Goal: Information Seeking & Learning: Find specific fact

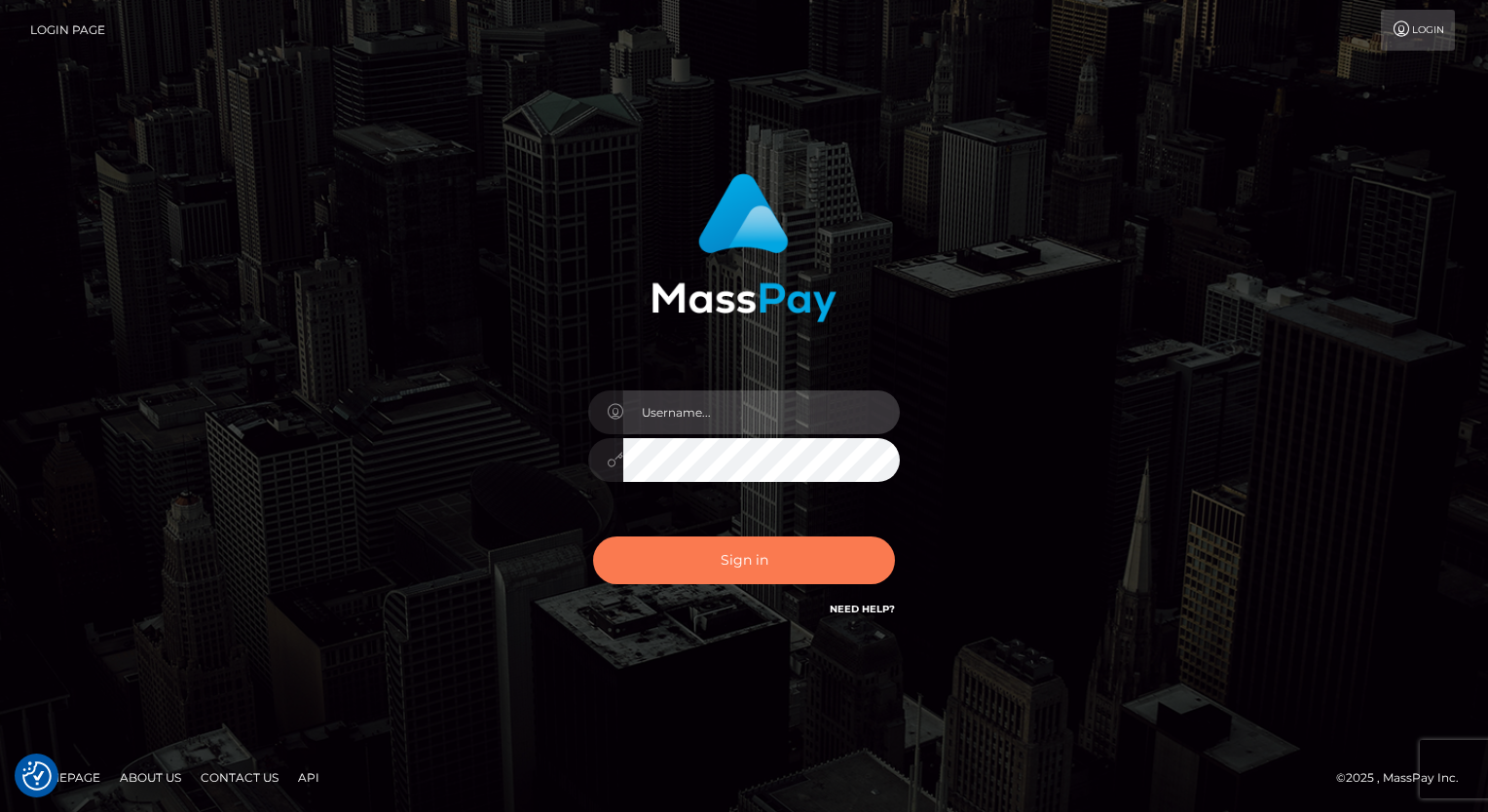
type input "AaronMG"
click at [779, 537] on button "Sign in" at bounding box center [744, 561] width 301 height 48
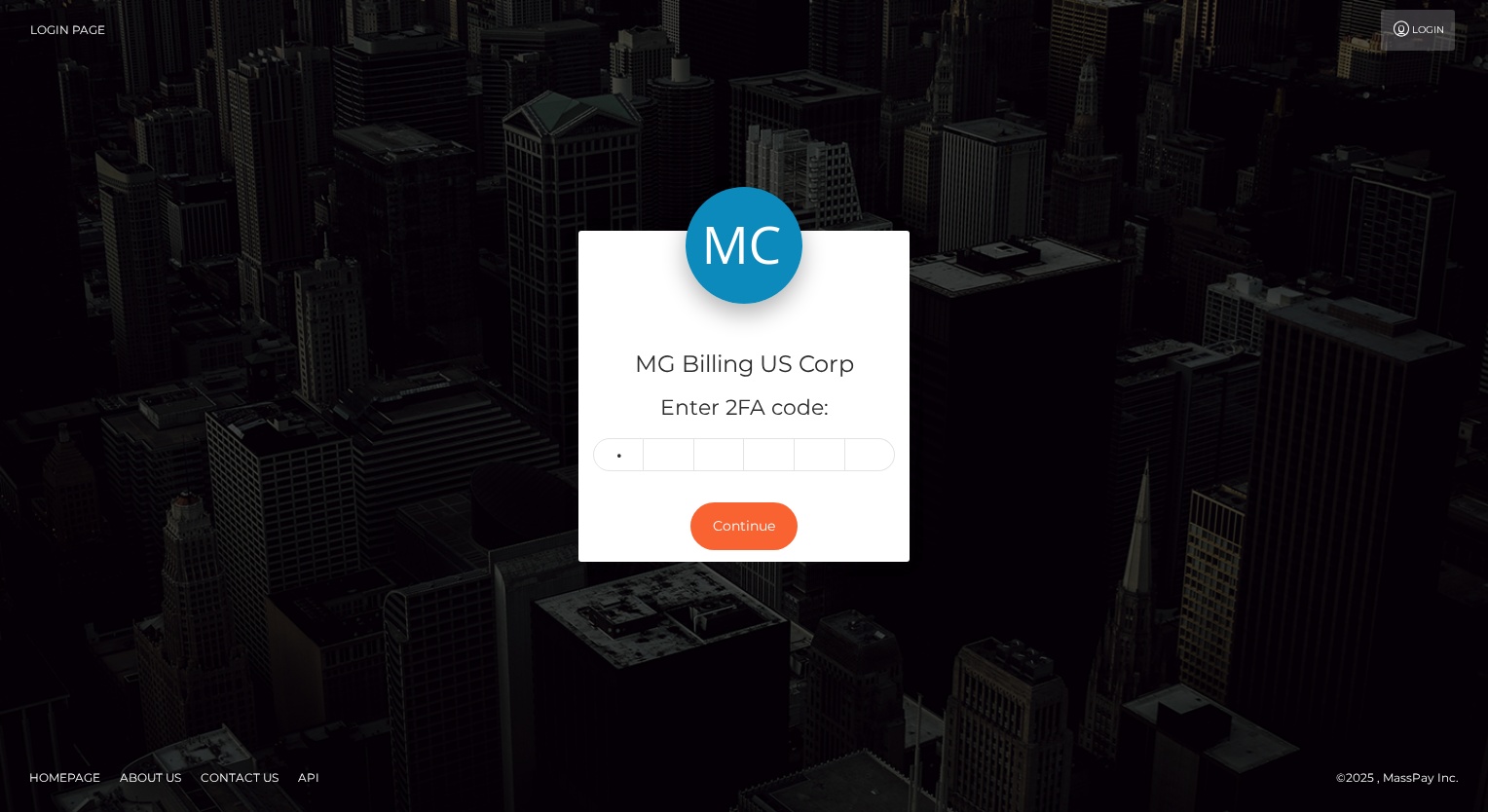
type input "6"
type input "0"
type input "4"
type input "0"
type input "5"
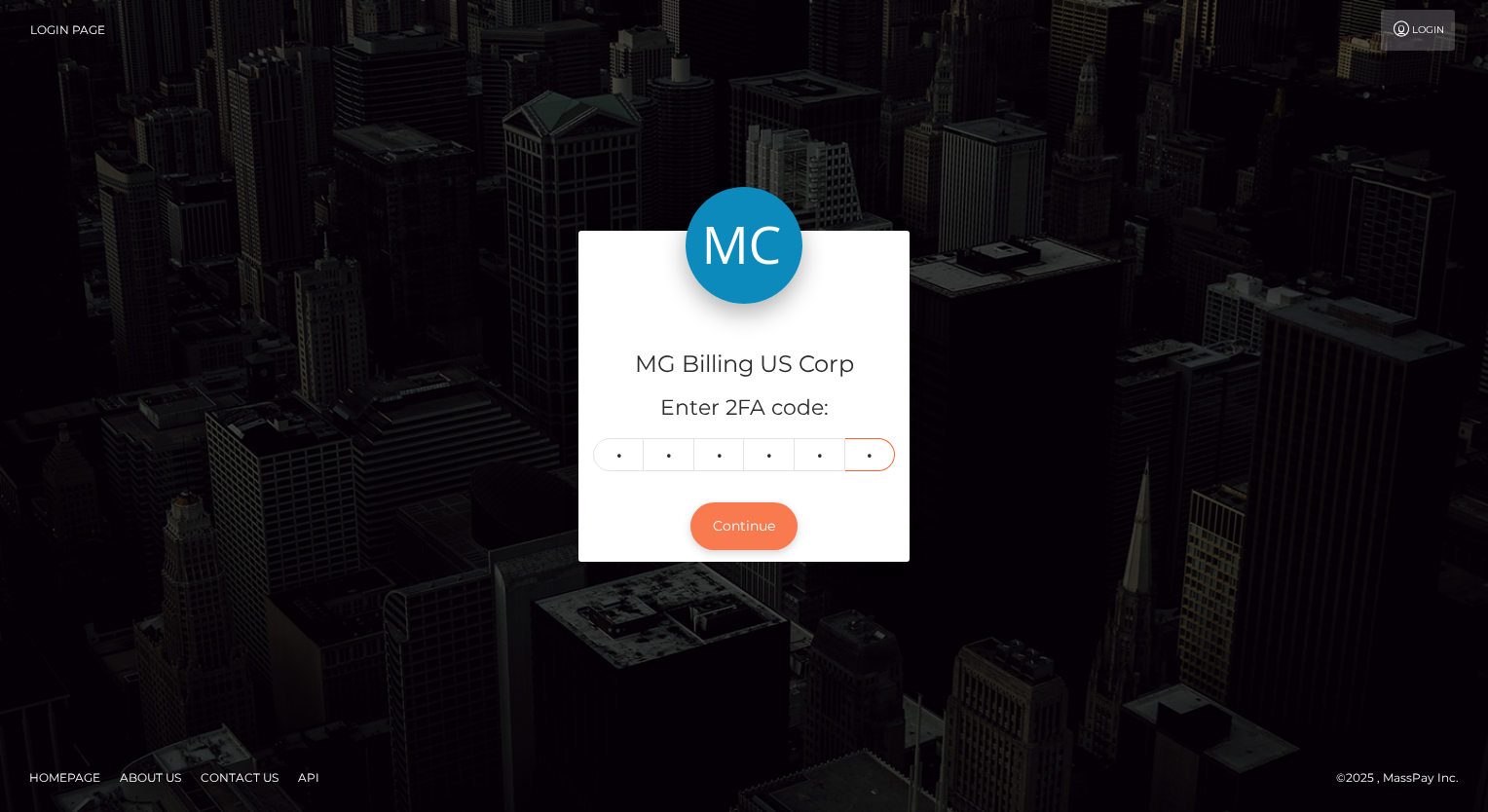
type input "3"
click at [733, 517] on button "Continue" at bounding box center [744, 526] width 107 height 48
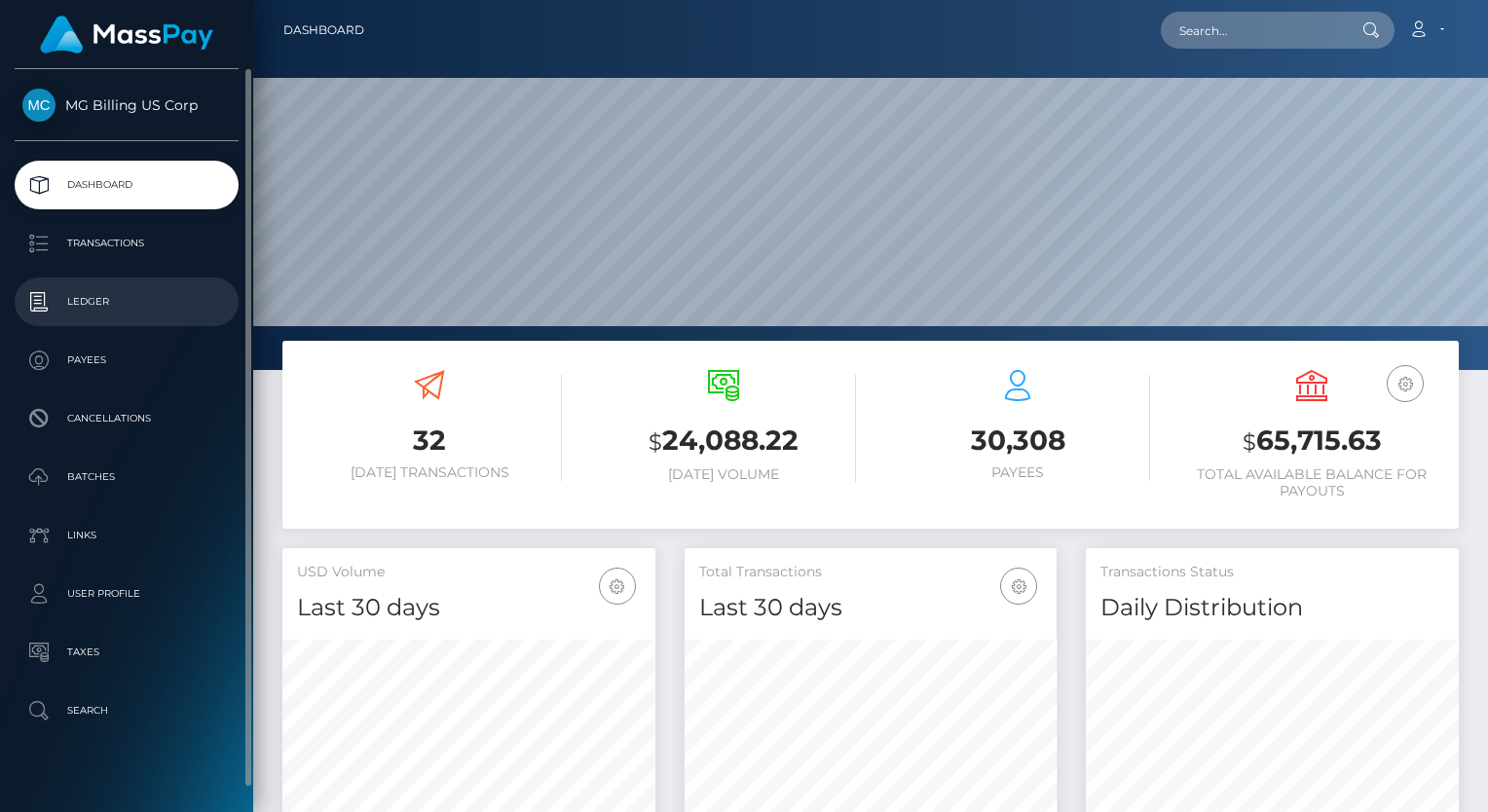
click at [140, 290] on p "Ledger" at bounding box center [126, 301] width 209 height 29
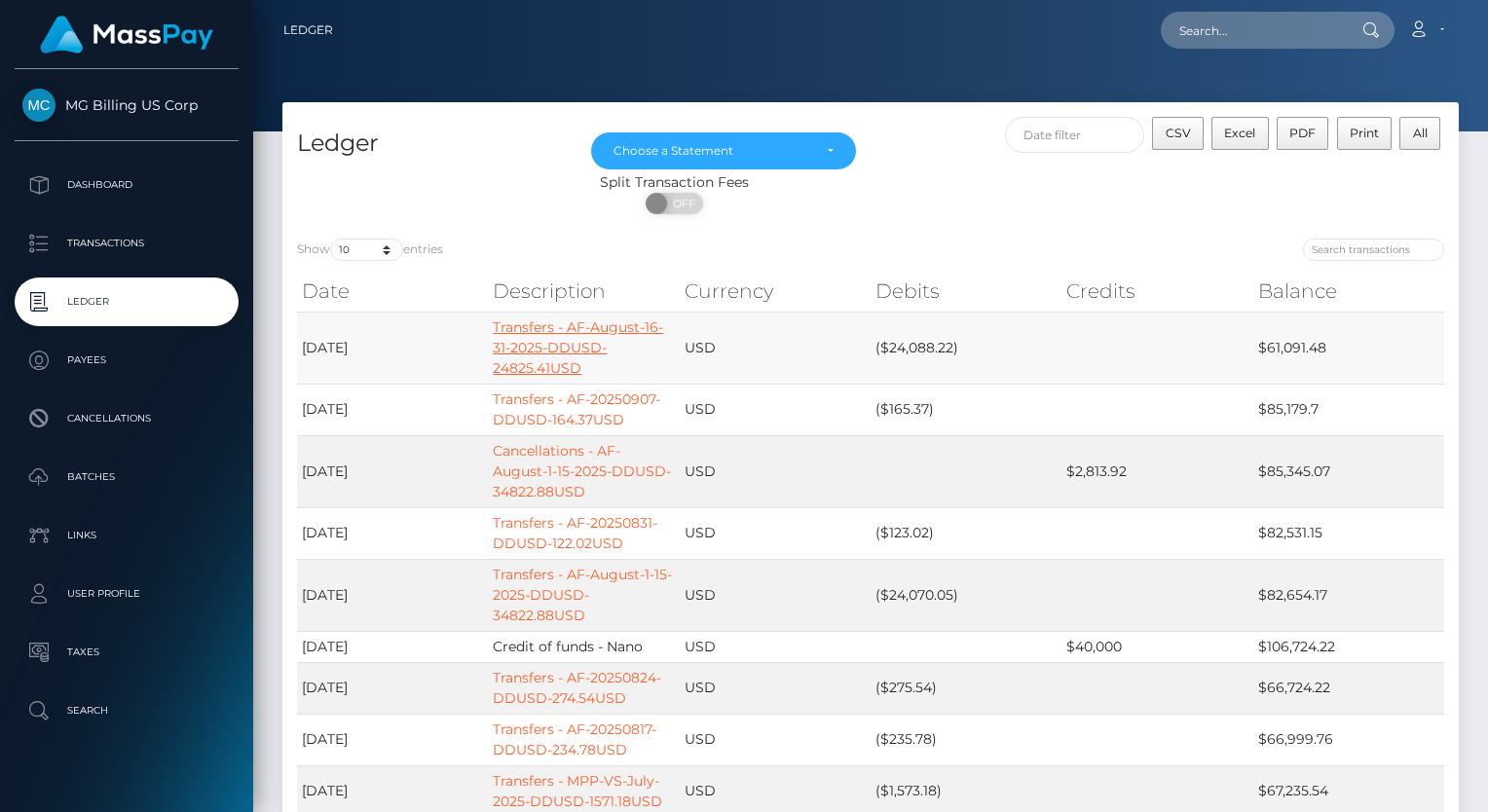
click at [611, 332] on link "Transfers - AF-August-16-31-2025-DDUSD-24825.41USD" at bounding box center [578, 347] width 171 height 59
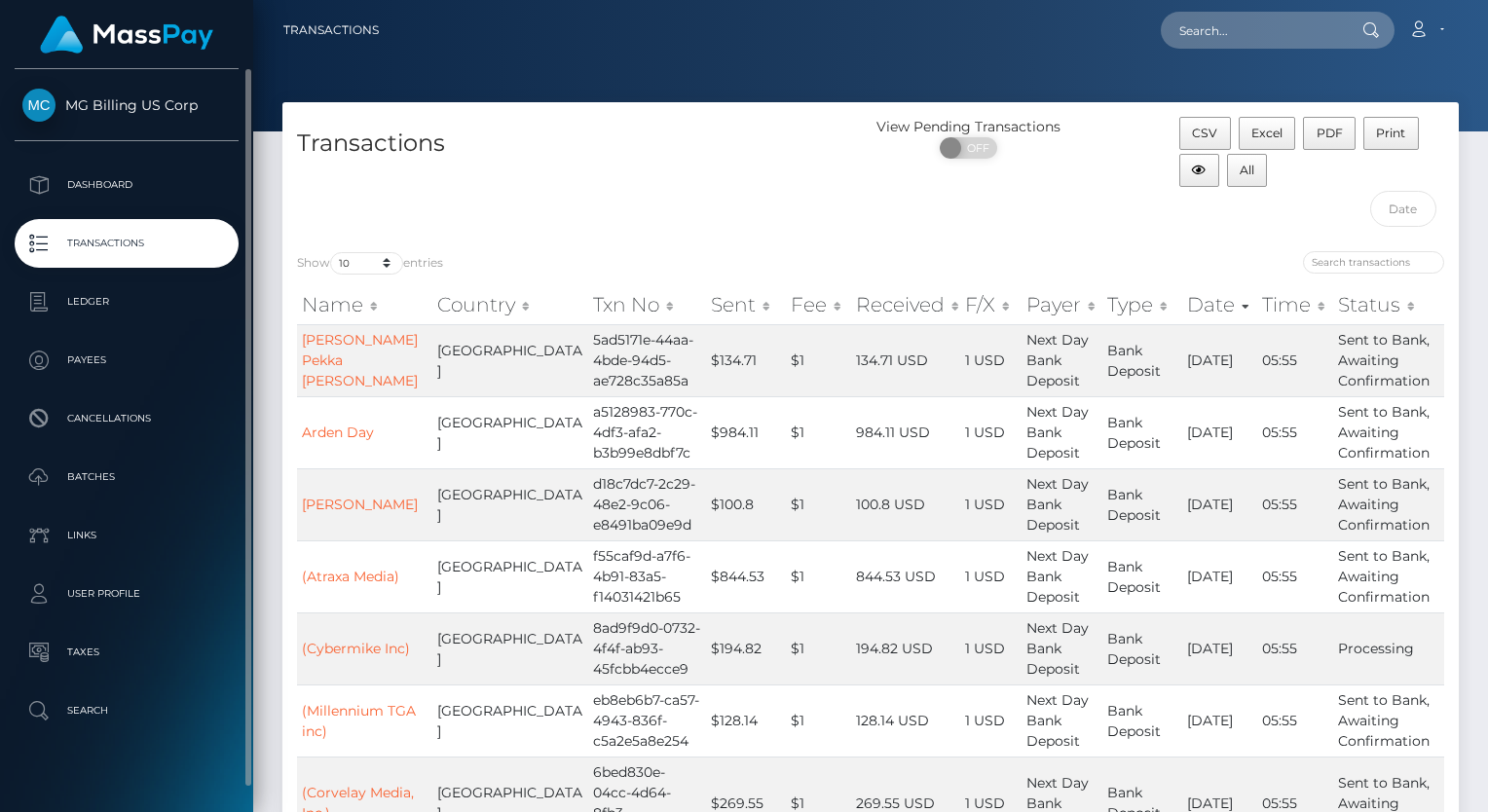
click at [120, 233] on p "Transactions" at bounding box center [126, 242] width 209 height 29
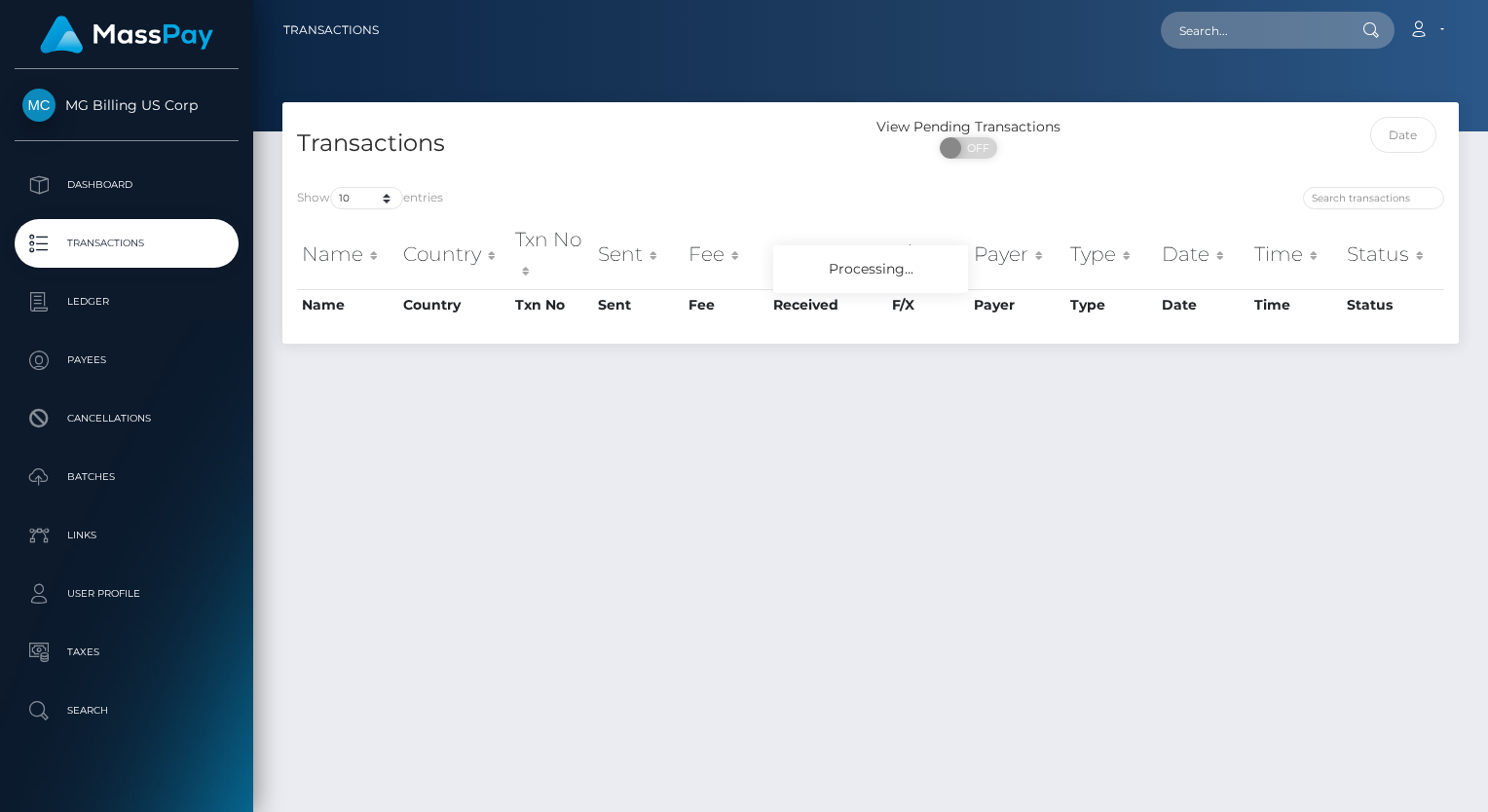
click at [99, 308] on p "Ledger" at bounding box center [126, 301] width 209 height 29
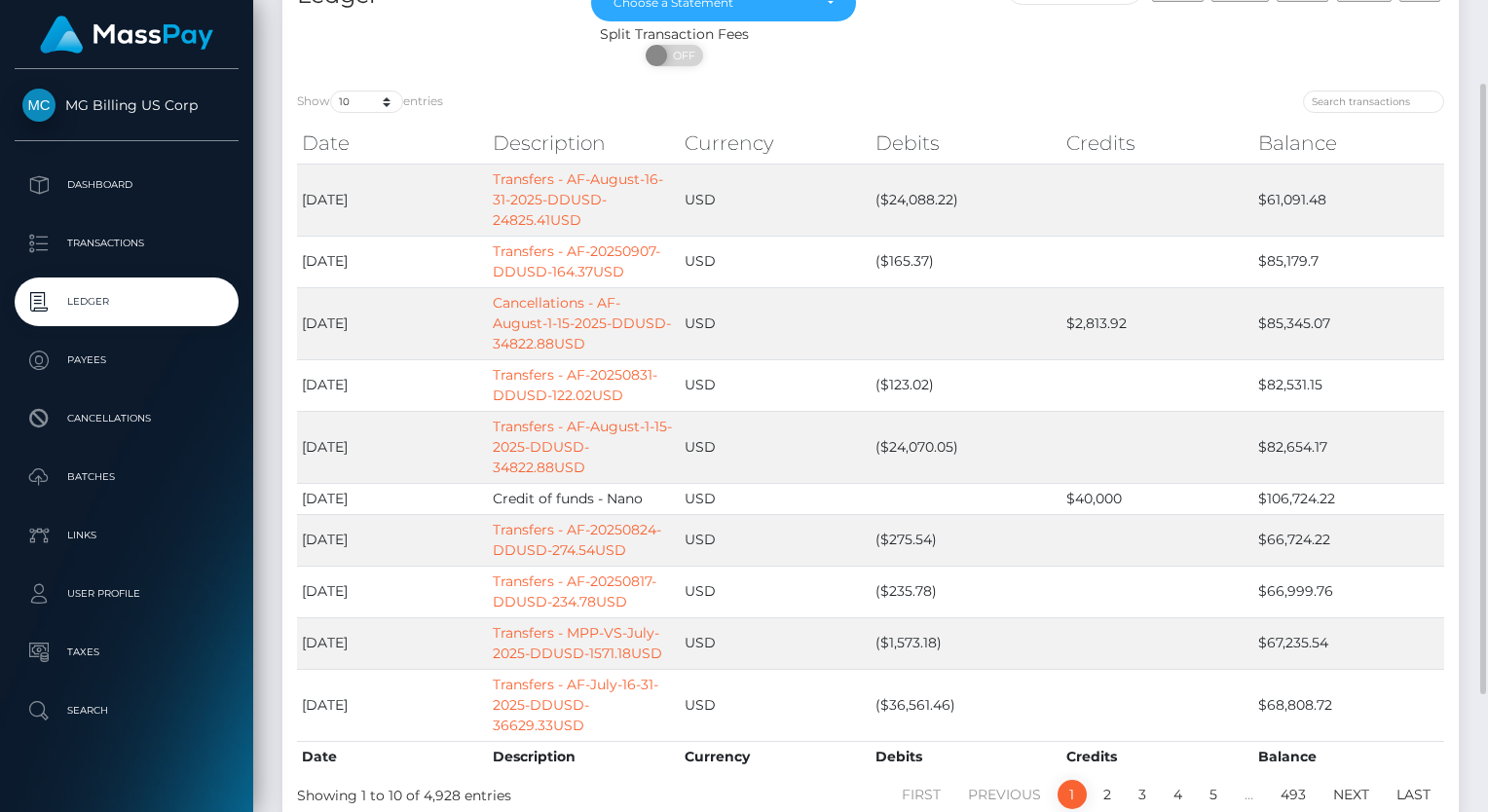
scroll to position [121, 0]
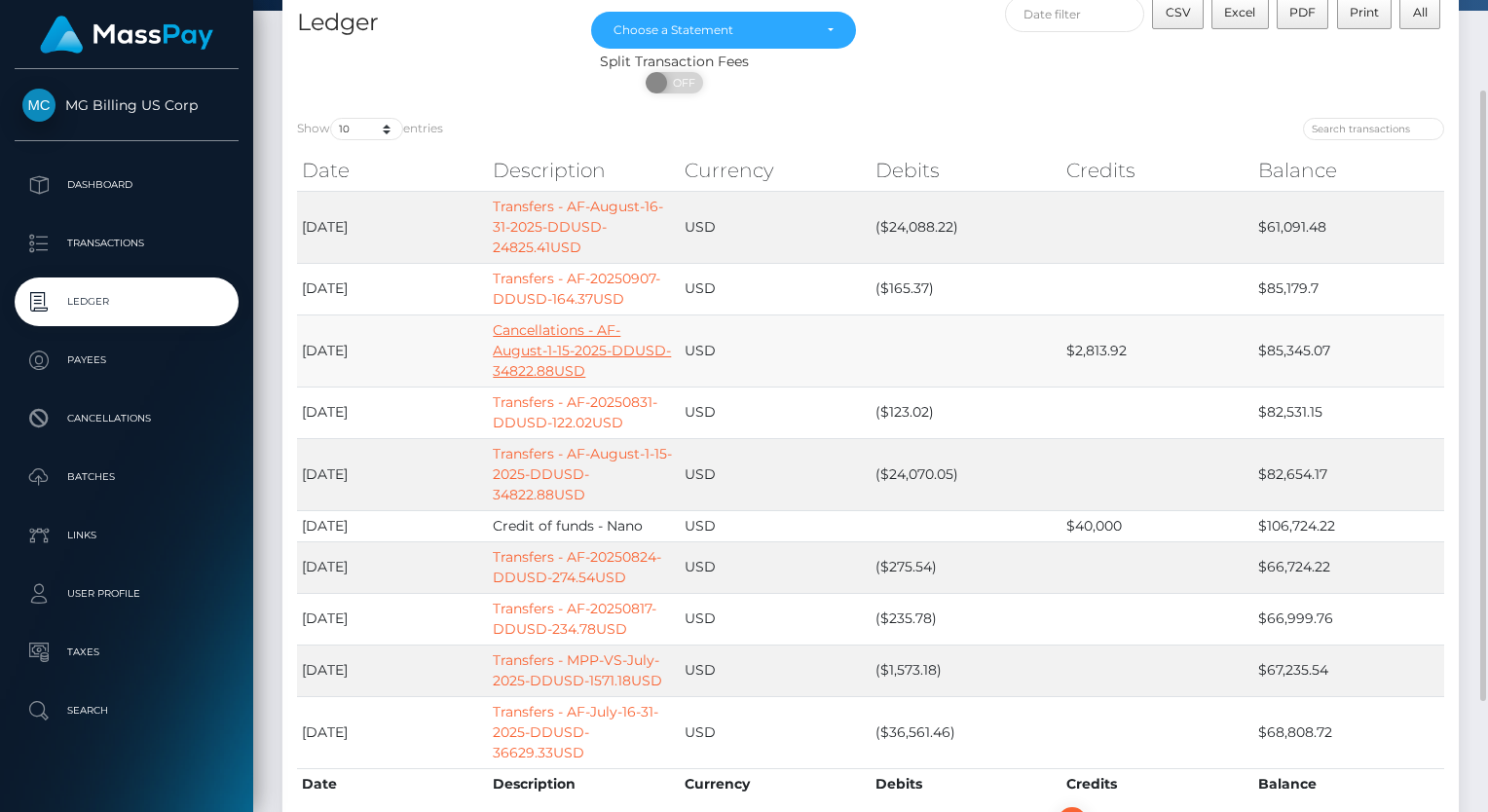
click at [587, 340] on link "Cancellations - AF-August-1-15-2025-DDUSD-34822.88USD" at bounding box center [582, 350] width 179 height 59
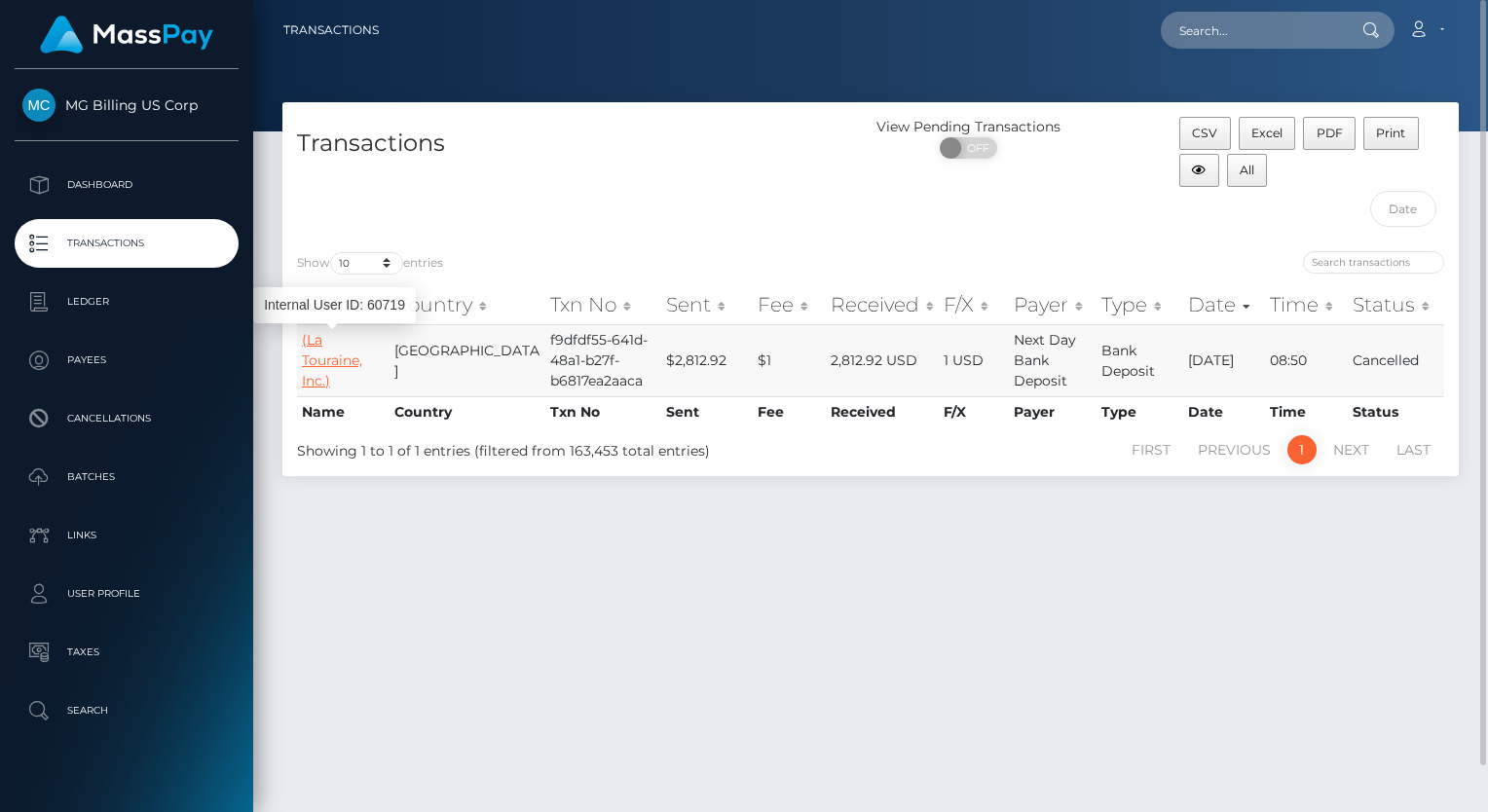
click at [357, 341] on link "(La Touraine, Inc.)" at bounding box center [331, 360] width 60 height 59
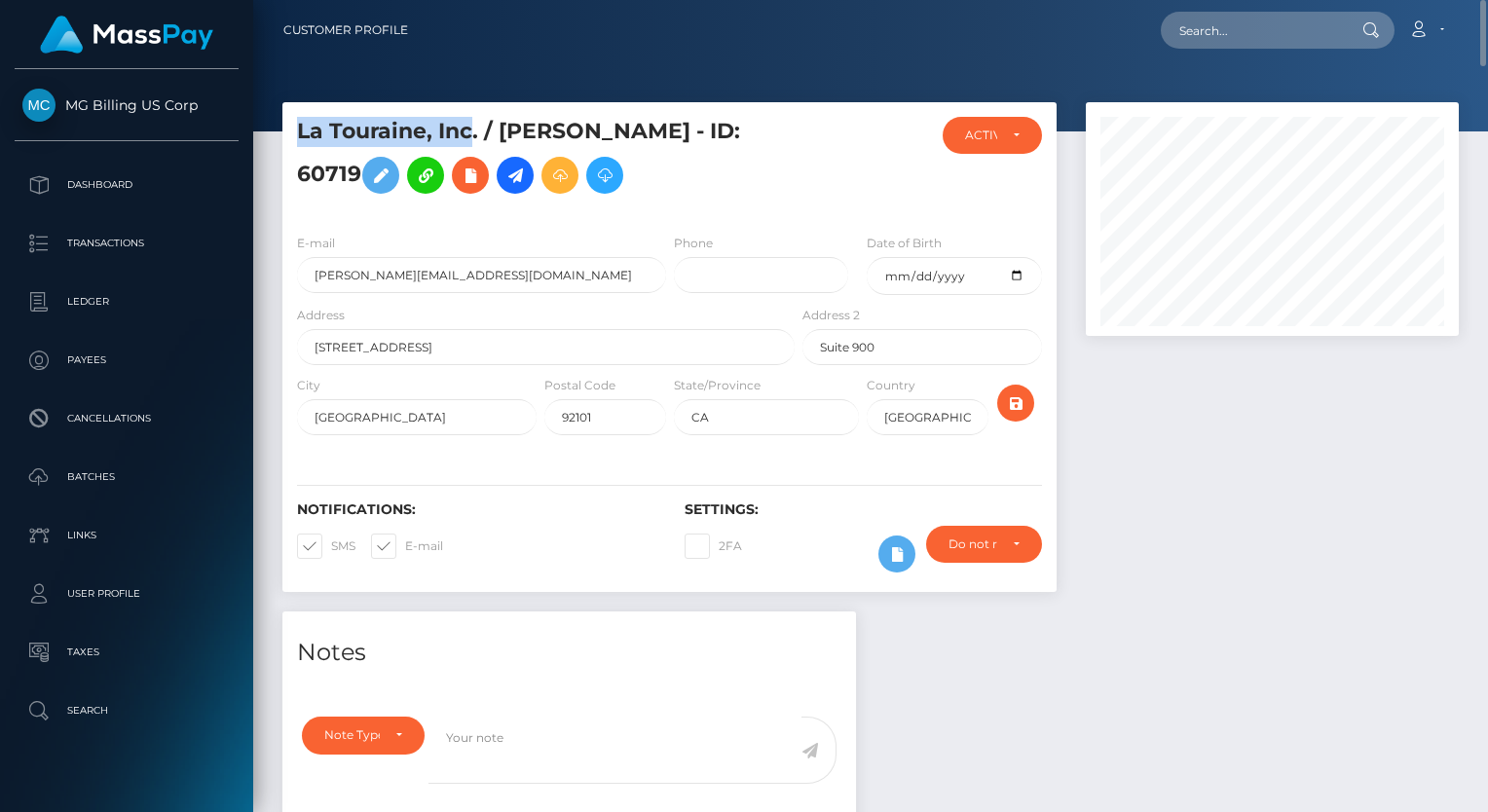
drag, startPoint x: 297, startPoint y: 134, endPoint x: 468, endPoint y: 142, distance: 171.2
click at [468, 142] on h5 "La Touraine, Inc. / [PERSON_NAME] - ID: 60719" at bounding box center [541, 160] width 487 height 87
drag, startPoint x: 468, startPoint y: 142, endPoint x: 424, endPoint y: 127, distance: 46.5
click at [424, 127] on h5 "La Touraine, Inc. / [PERSON_NAME] - ID: 60719" at bounding box center [541, 160] width 487 height 87
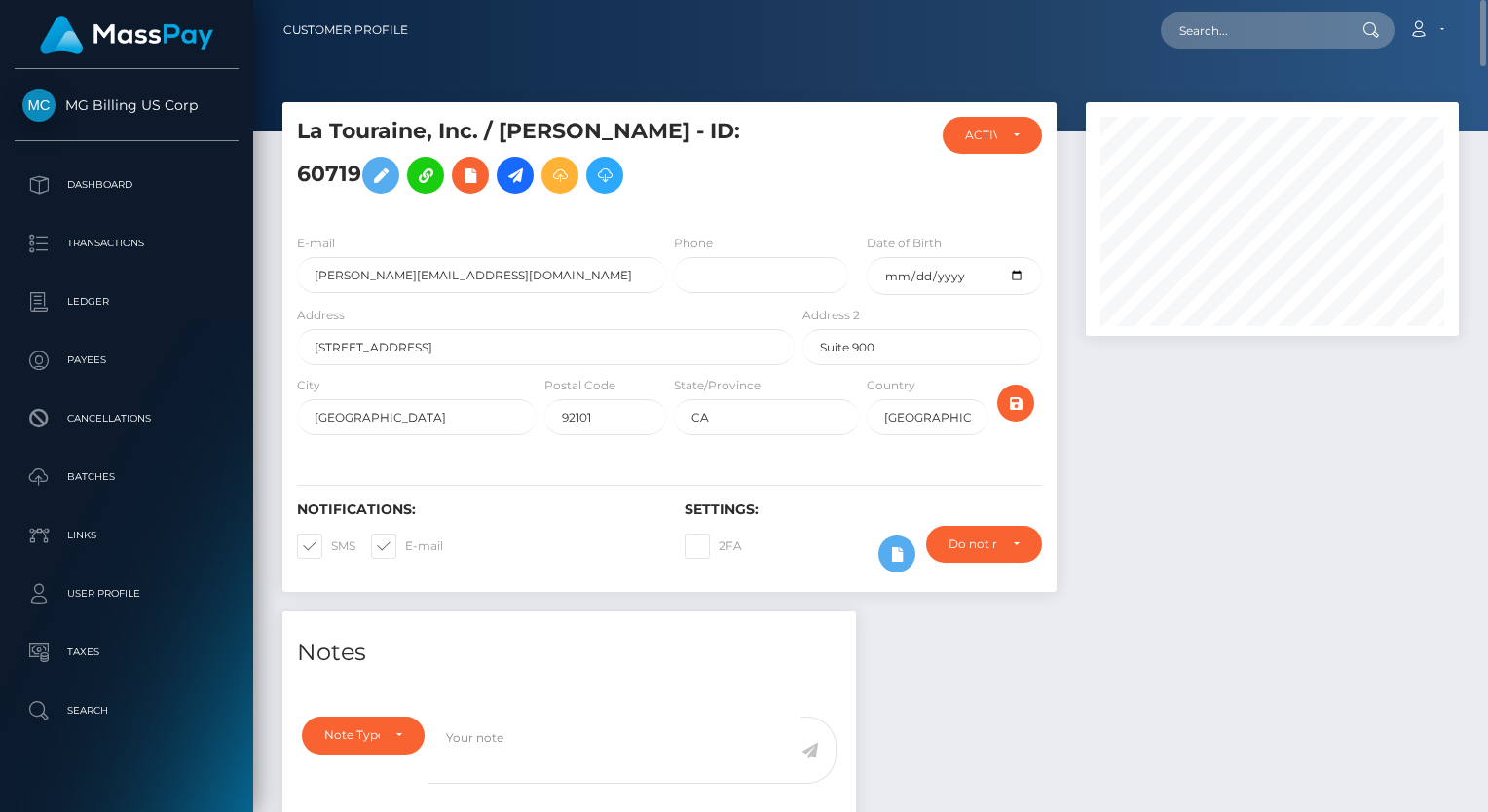
drag, startPoint x: 424, startPoint y: 127, endPoint x: 502, endPoint y: 170, distance: 89.1
click at [502, 170] on h5 "La Touraine, Inc. / [PERSON_NAME] - ID: 60719" at bounding box center [541, 160] width 487 height 87
drag, startPoint x: 502, startPoint y: 170, endPoint x: 554, endPoint y: 182, distance: 53.4
click at [554, 182] on h5 "La Touraine, Inc. / [PERSON_NAME] - ID: 60719" at bounding box center [541, 160] width 487 height 87
click at [560, 186] on h5 "La Touraine, Inc. / [PERSON_NAME] - ID: 60719" at bounding box center [541, 160] width 487 height 87
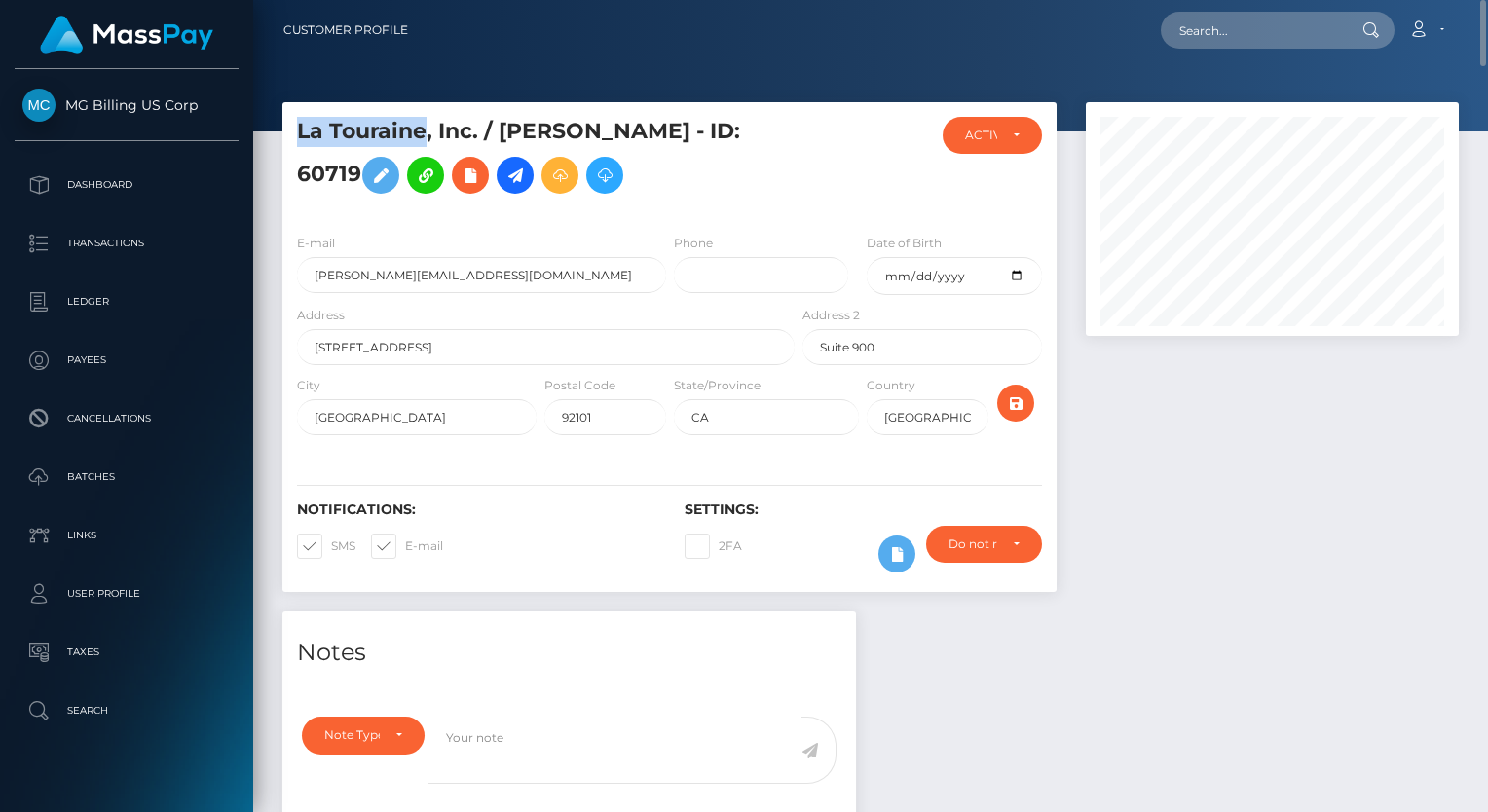
drag, startPoint x: 292, startPoint y: 129, endPoint x: 428, endPoint y: 134, distance: 136.1
click at [428, 134] on div "La Touraine, Inc. / [PERSON_NAME] - ID: 60719" at bounding box center [540, 167] width 516 height 101
copy h5 "La Touraine"
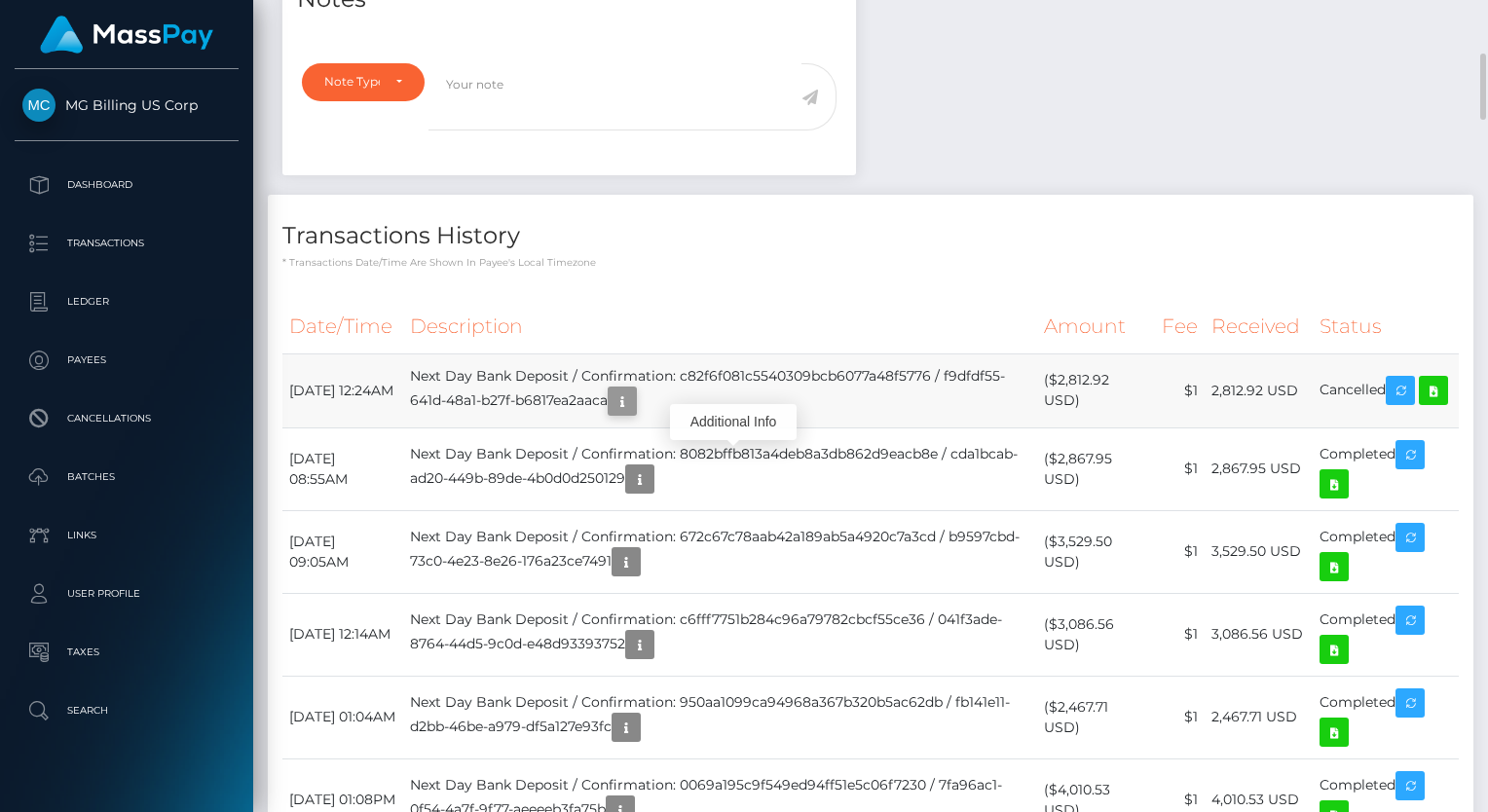
scroll to position [233, 373]
click at [634, 414] on icon "button" at bounding box center [622, 401] width 23 height 24
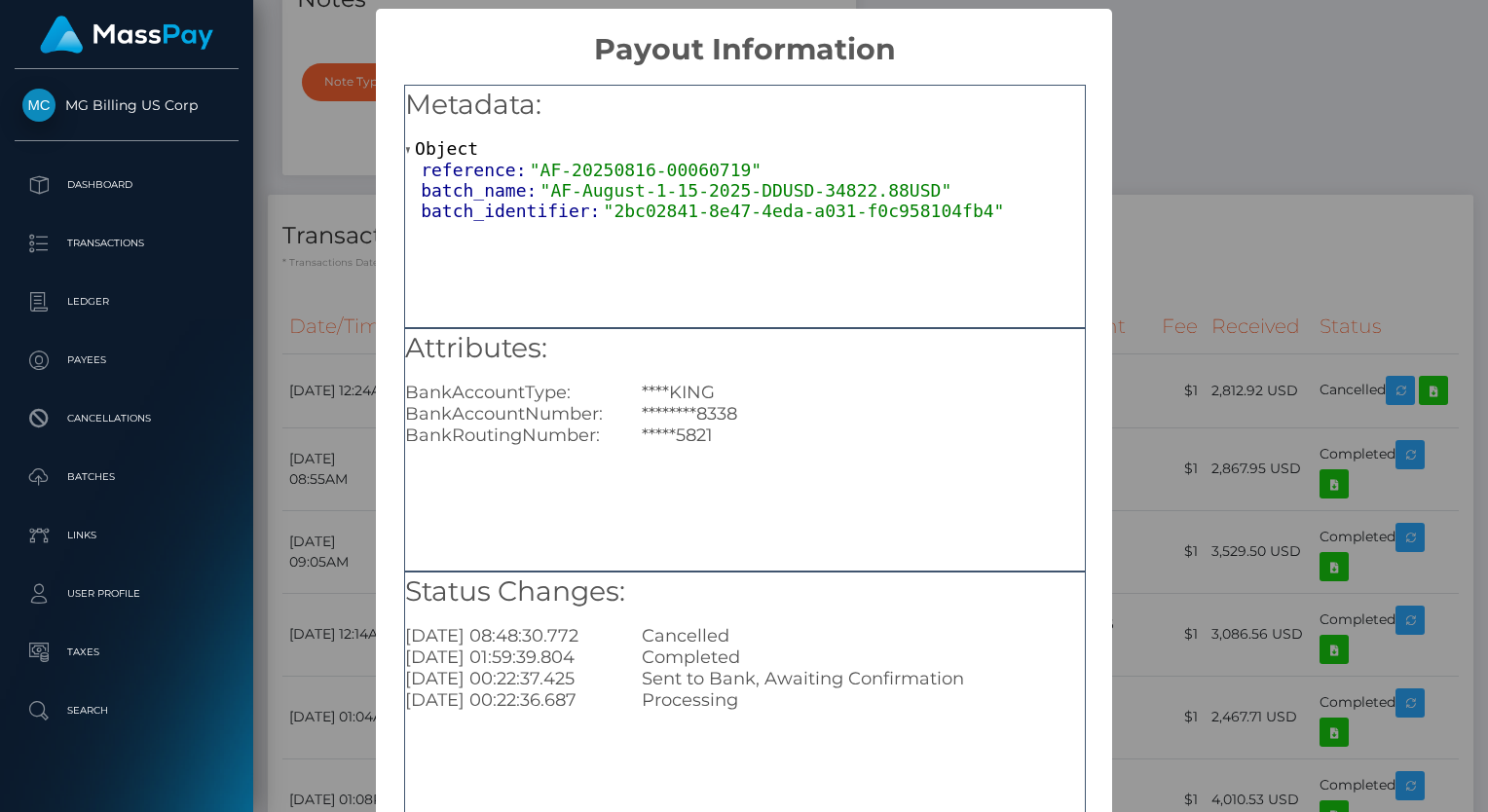
click at [1198, 507] on div "× Payout Information Metadata: Object reference: "AF-20250816-00060719" batch_n…" at bounding box center [744, 406] width 1488 height 812
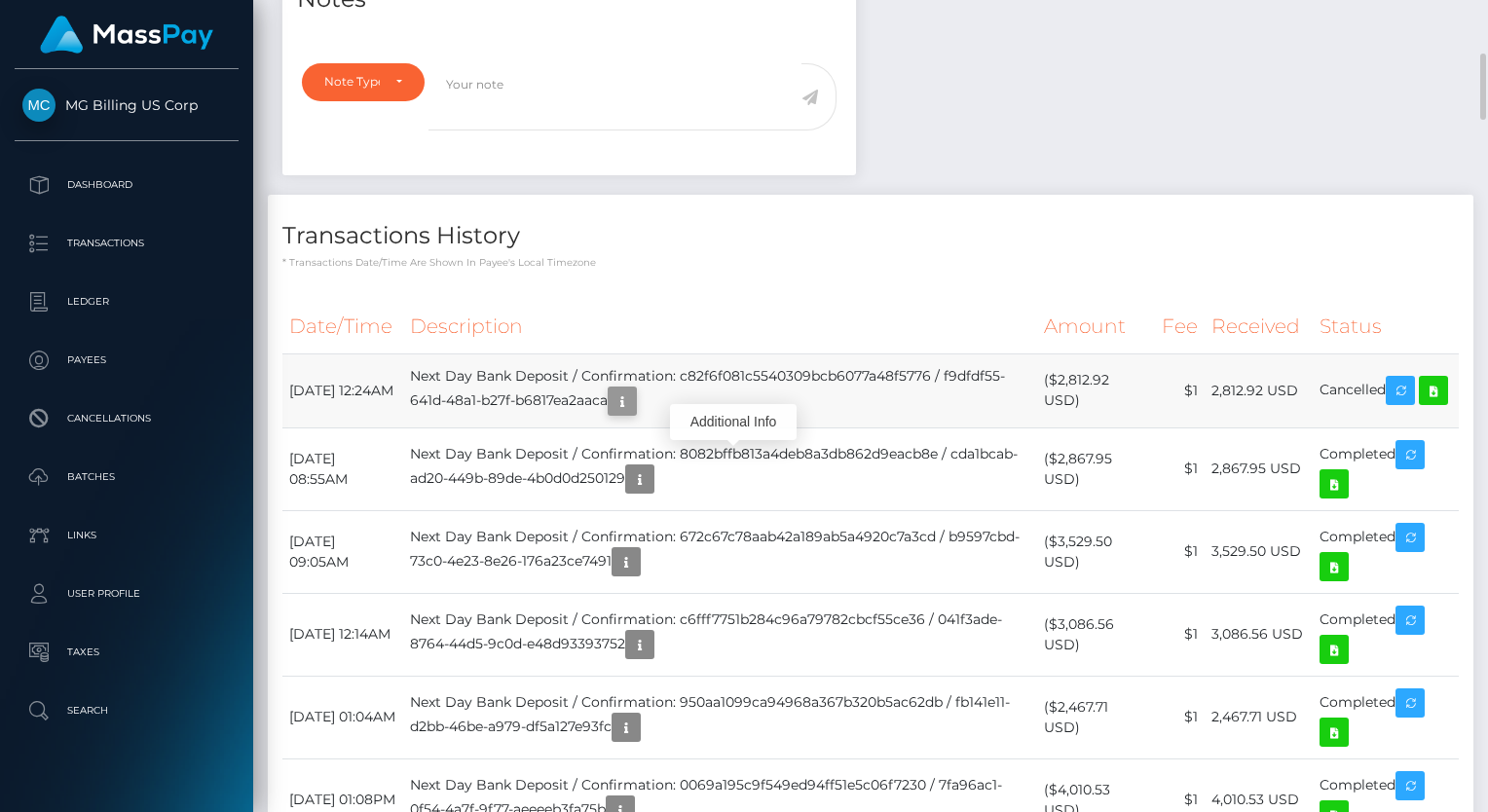
click at [634, 414] on icon "button" at bounding box center [622, 401] width 23 height 24
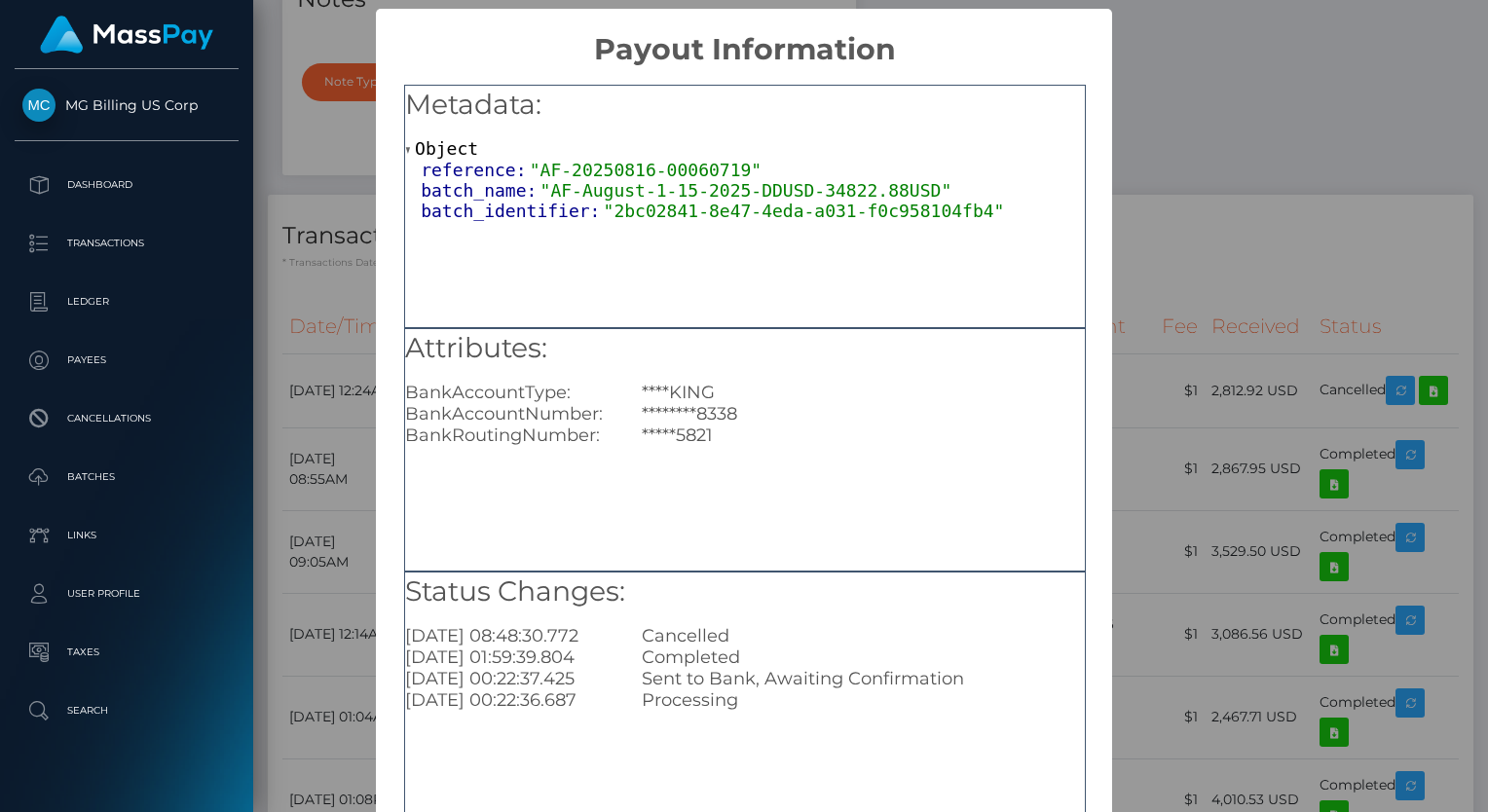
click at [1270, 309] on div "× Payout Information Metadata: Object reference: "AF-20250816-00060719" batch_n…" at bounding box center [744, 406] width 1488 height 812
